Goal: Task Accomplishment & Management: Use online tool/utility

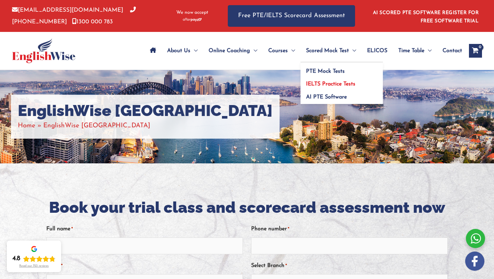
click at [310, 76] on link "IELTS Practice Tests" at bounding box center [342, 81] width 82 height 13
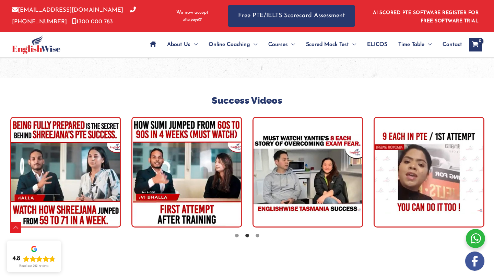
scroll to position [1718, 0]
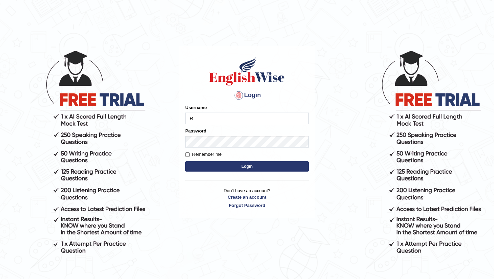
type input "Ridhima1"
click at [246, 166] on button "Login" at bounding box center [247, 166] width 124 height 10
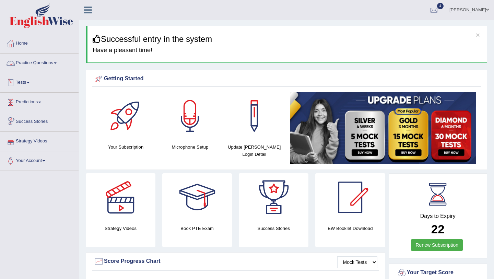
click at [43, 80] on link "Tests" at bounding box center [39, 81] width 78 height 17
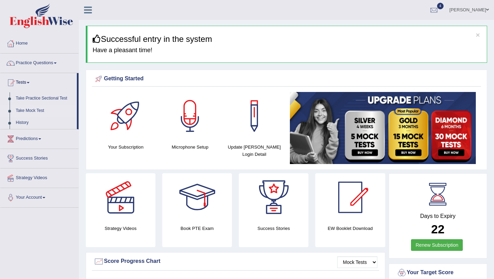
click at [34, 109] on link "Take Mock Test" at bounding box center [45, 111] width 64 height 12
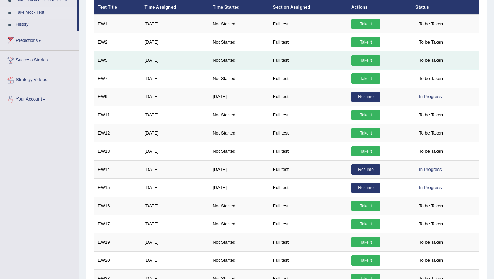
scroll to position [187, 0]
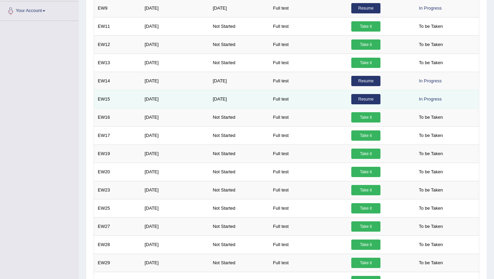
click at [364, 99] on link "Resume" at bounding box center [365, 99] width 29 height 10
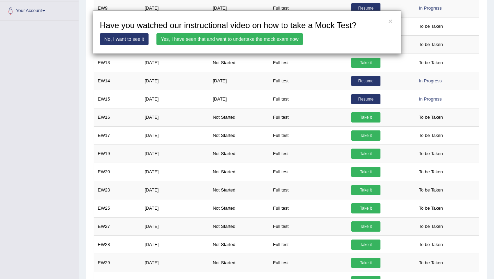
click at [281, 38] on link "Yes, I have seen that and want to undertake the mock exam now" at bounding box center [229, 39] width 147 height 12
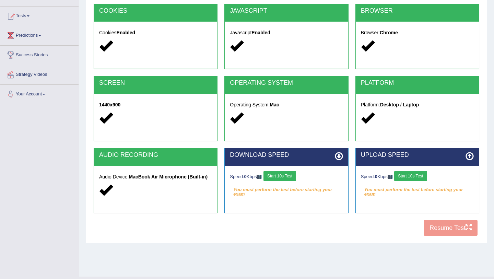
scroll to position [81, 0]
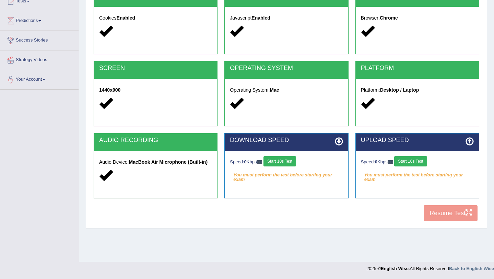
click at [279, 159] on button "Start 10s Test" at bounding box center [280, 161] width 33 height 10
click at [292, 159] on button "Start 10s Test" at bounding box center [287, 161] width 33 height 10
click at [406, 162] on button "Start 10s Test" at bounding box center [410, 161] width 33 height 10
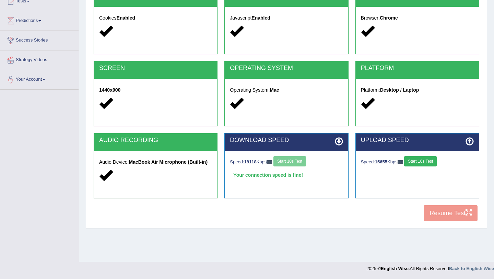
click at [433, 162] on button "Start 10s Test" at bounding box center [420, 161] width 33 height 10
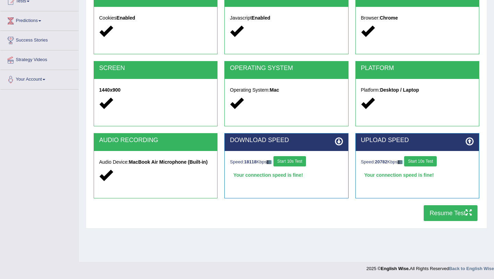
click at [451, 209] on button "Resume Test" at bounding box center [451, 213] width 54 height 16
